Goal: Register for event/course

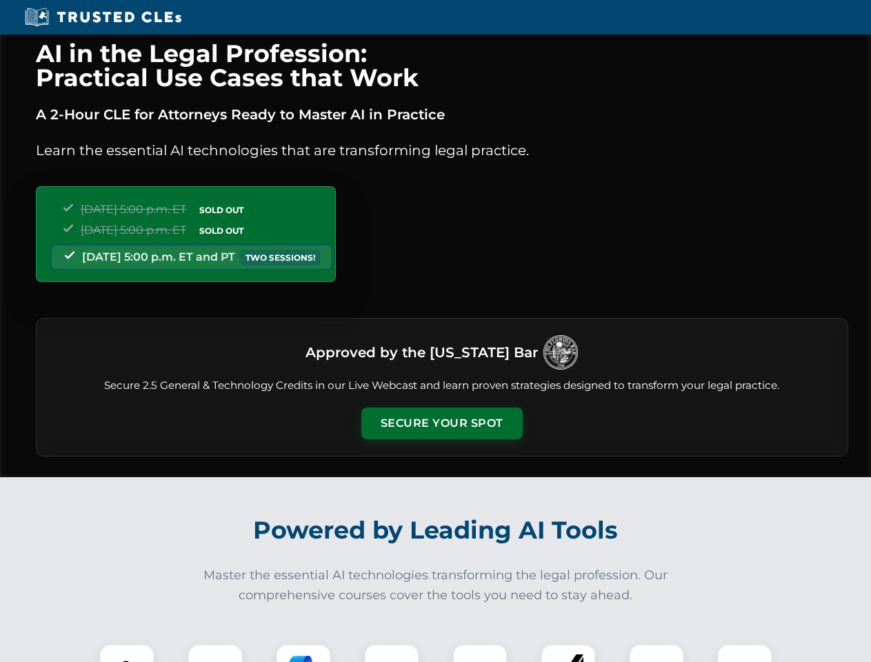
click at [441, 424] on button "Secure Your Spot" at bounding box center [441, 424] width 161 height 32
click at [127, 653] on img at bounding box center [127, 672] width 40 height 40
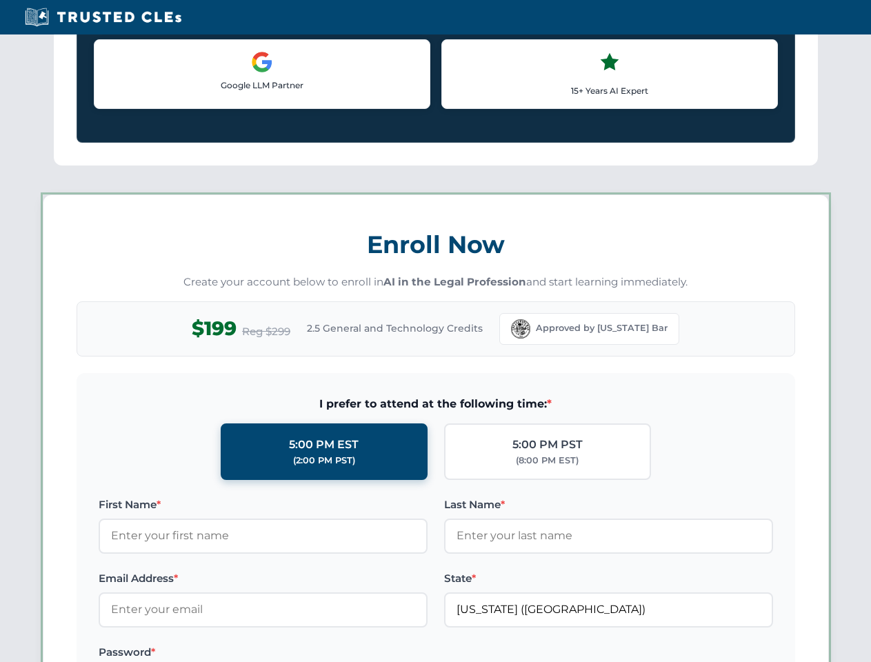
click at [392, 653] on label "Password *" at bounding box center [263, 652] width 329 height 17
